Goal: Task Accomplishment & Management: Use online tool/utility

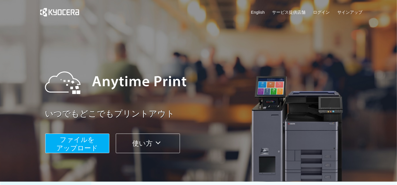
scroll to position [162, 0]
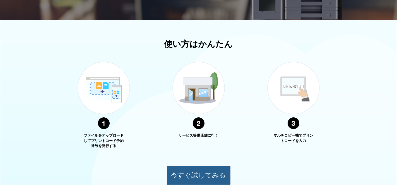
click at [213, 175] on button "今すぐ試してみる" at bounding box center [199, 175] width 64 height 20
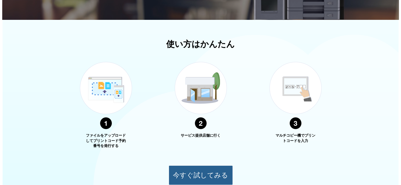
scroll to position [42, 0]
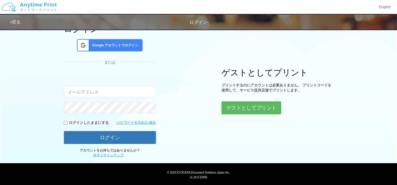
click at [126, 93] on input "email" at bounding box center [110, 92] width 92 height 11
type input "[EMAIL_ADDRESS][DOMAIN_NAME]"
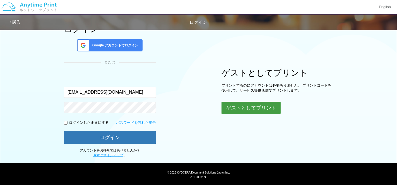
click at [239, 110] on button "ゲストとしてプリント" at bounding box center [251, 108] width 59 height 12
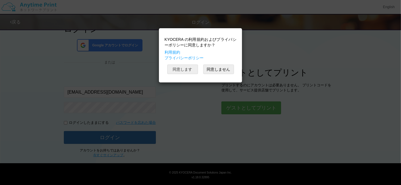
click at [193, 69] on button "同意します" at bounding box center [182, 68] width 31 height 9
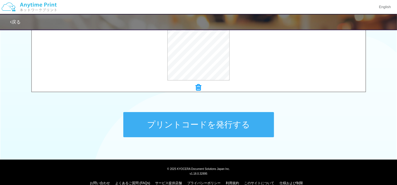
scroll to position [239, 0]
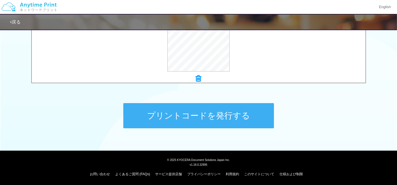
click at [226, 114] on button "プリントコードを発行する" at bounding box center [198, 115] width 151 height 25
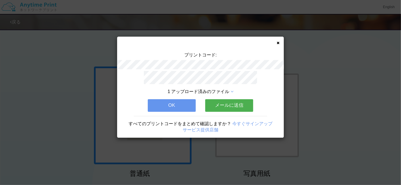
click at [228, 107] on button "メールに送信" at bounding box center [229, 105] width 48 height 12
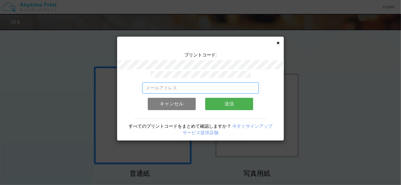
click at [191, 88] on input "email" at bounding box center [200, 87] width 117 height 11
type input "[EMAIL_ADDRESS][DOMAIN_NAME]"
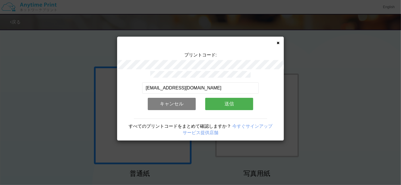
click at [223, 101] on button "送信" at bounding box center [229, 104] width 48 height 12
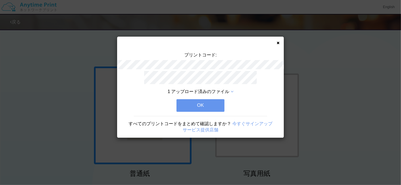
click at [208, 104] on button "OK" at bounding box center [201, 105] width 48 height 12
